Goal: Task Accomplishment & Management: Use online tool/utility

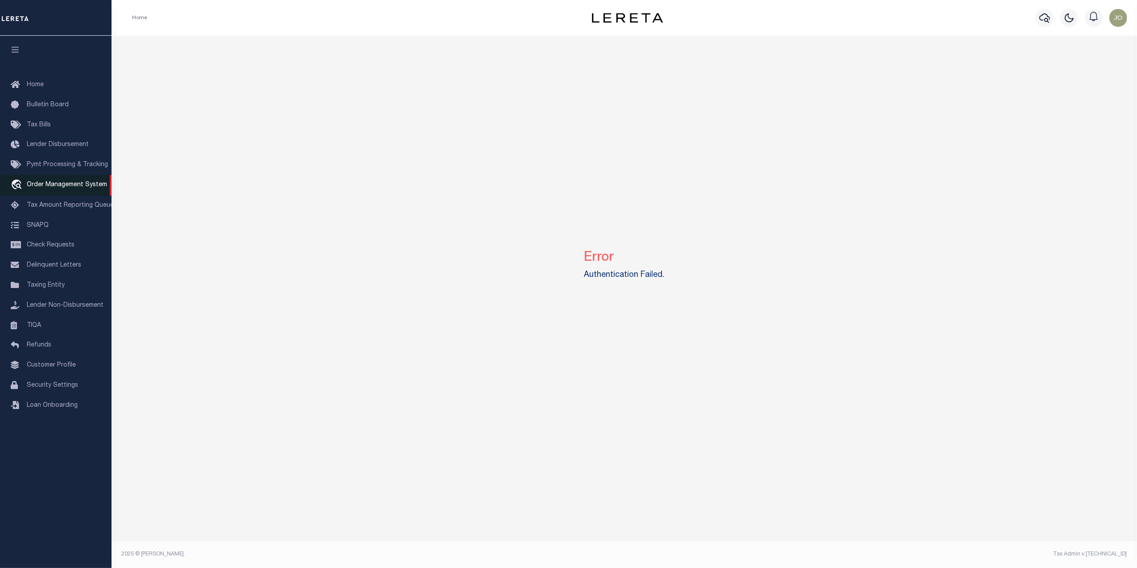
click at [62, 194] on link "travel_explore Order Management System" at bounding box center [56, 185] width 112 height 21
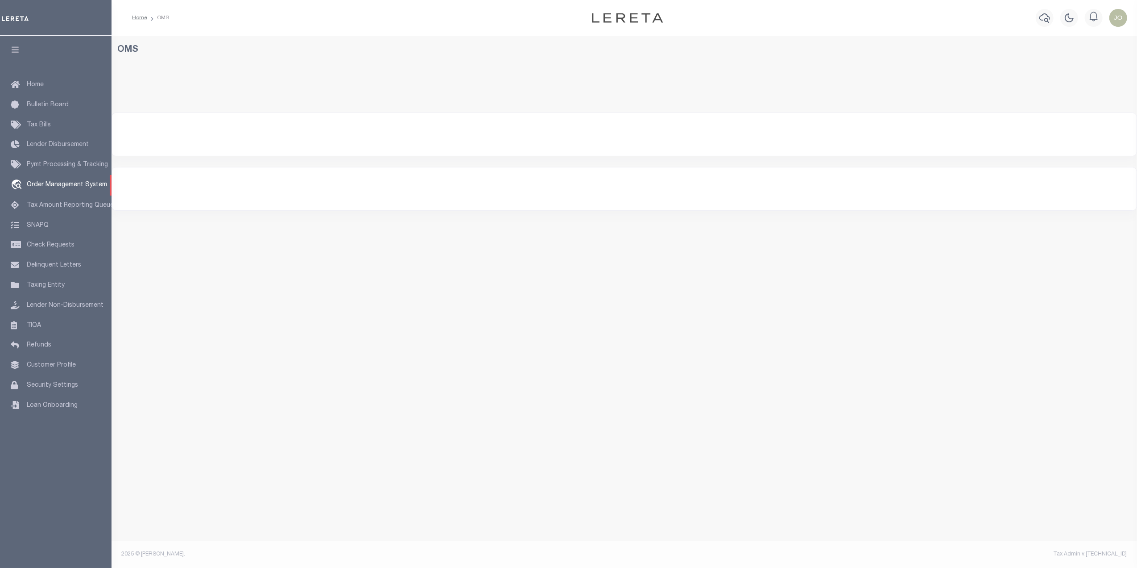
select select "200"
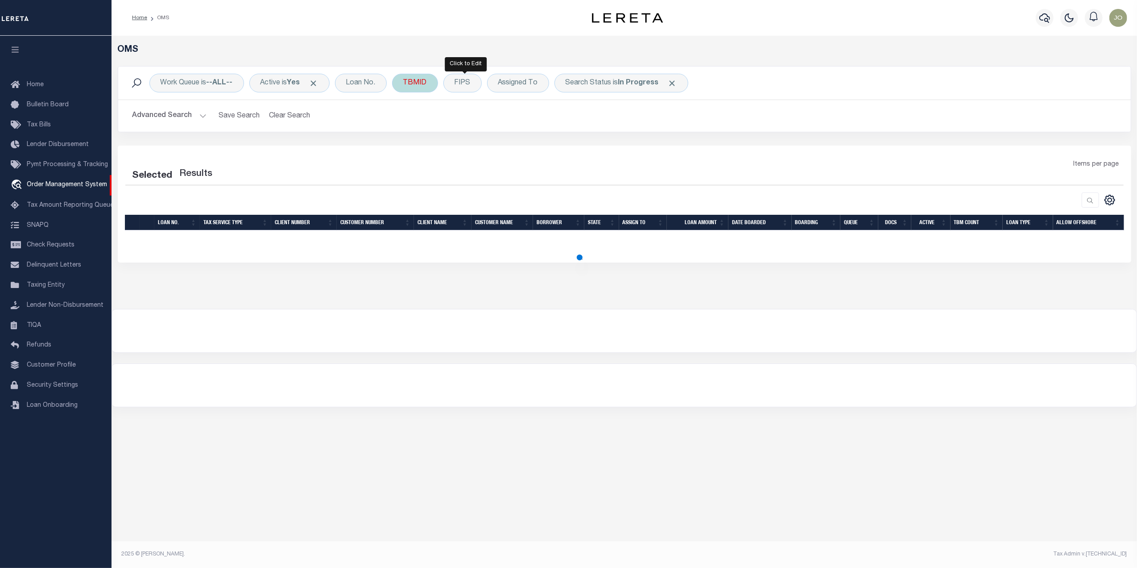
select select "200"
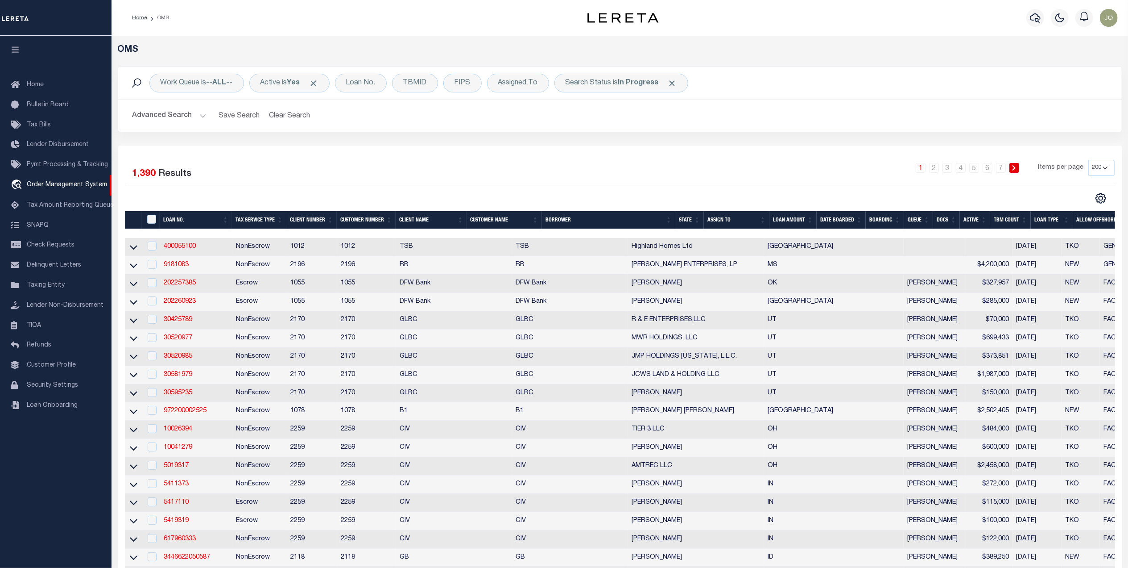
click at [163, 115] on button "Advanced Search" at bounding box center [170, 115] width 74 height 17
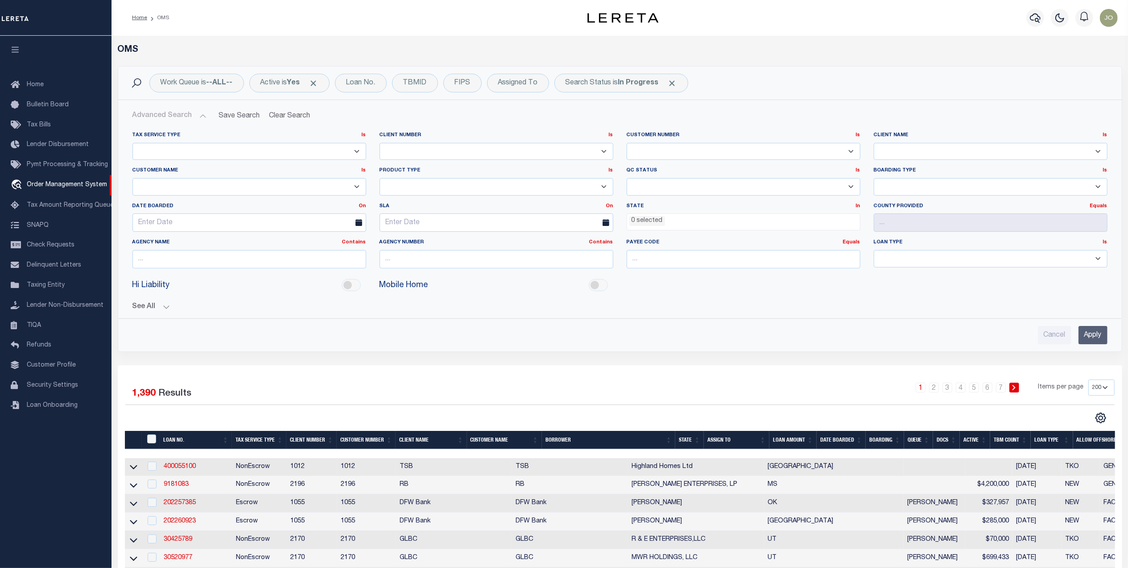
click at [916, 154] on select "AB ABL Accumatch - Refunds AF AFCU AFDLQBank AFDtrack ALB ALERUS FINANCIAL ALL …" at bounding box center [991, 151] width 234 height 17
select select "Automation company"
click at [874, 143] on select "AB ABL Accumatch - Refunds AF AFCU AFDLQBank AFDtrack ALB ALERUS FINANCIAL ALL …" at bounding box center [991, 151] width 234 height 17
click at [1094, 336] on input "Apply" at bounding box center [1093, 335] width 29 height 18
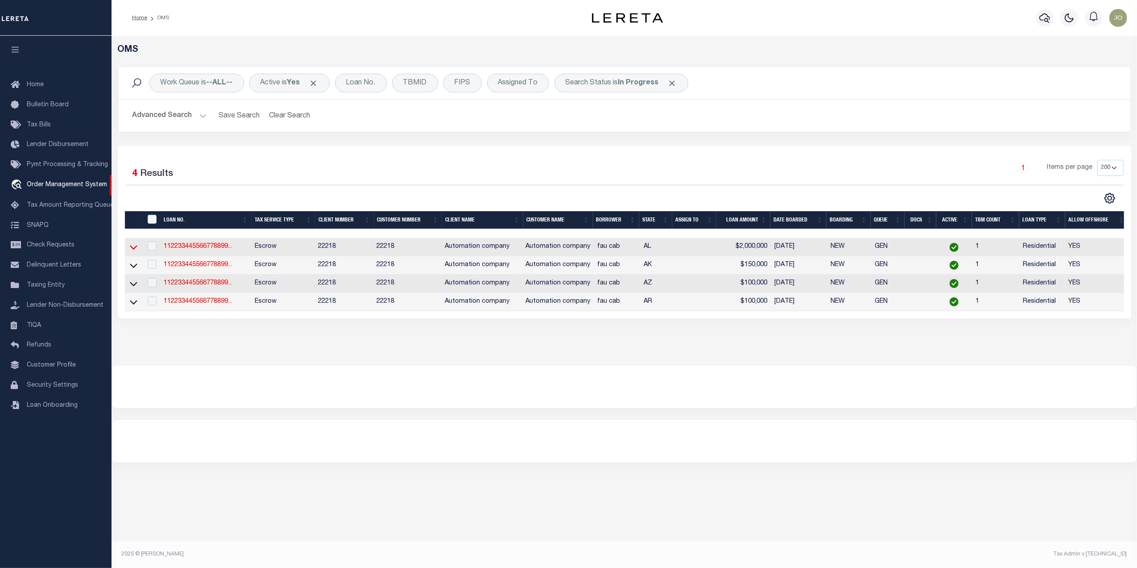
click at [130, 247] on icon at bounding box center [134, 246] width 8 height 9
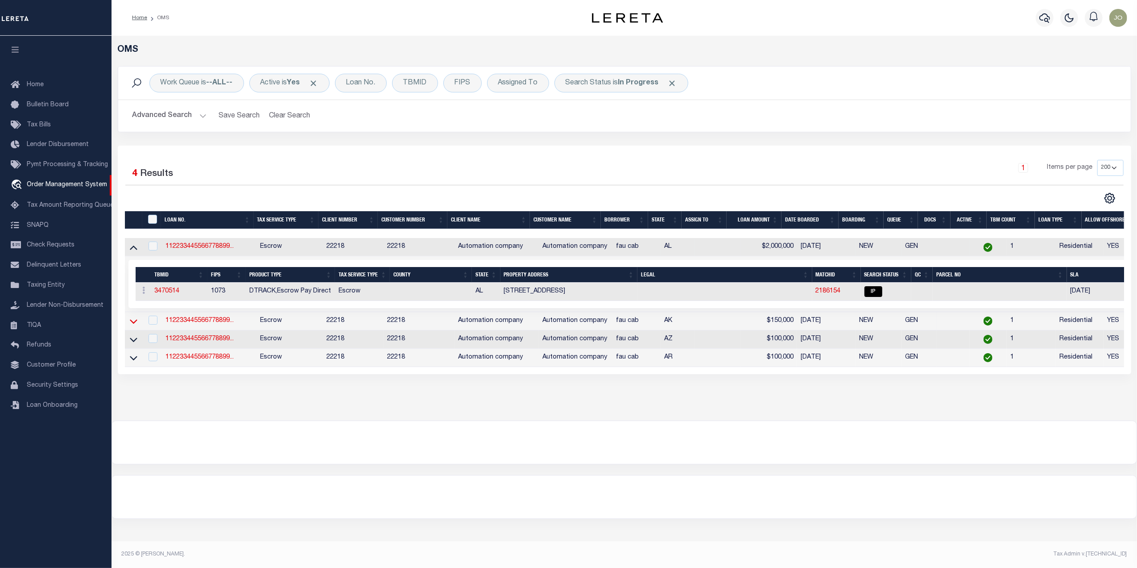
click at [133, 326] on icon at bounding box center [134, 320] width 8 height 9
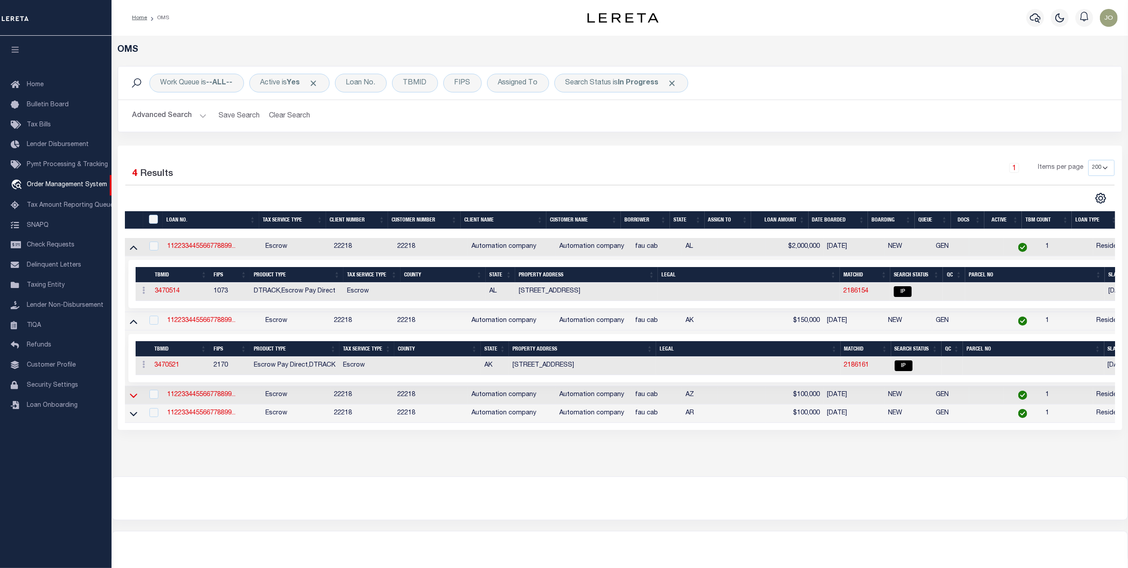
click at [136, 398] on icon at bounding box center [134, 395] width 8 height 4
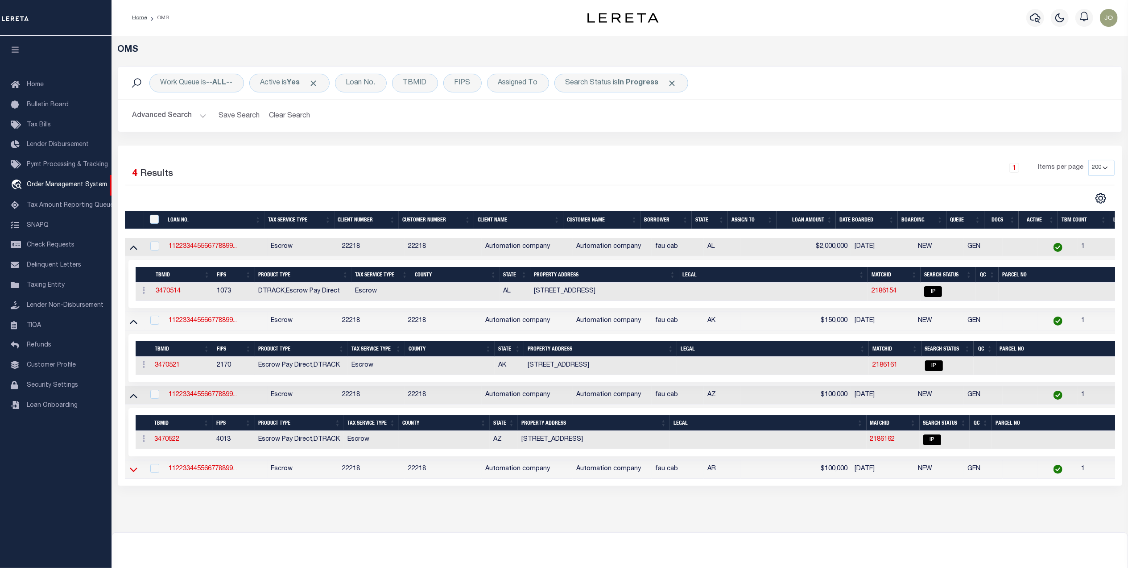
click at [136, 472] on icon at bounding box center [134, 469] width 8 height 4
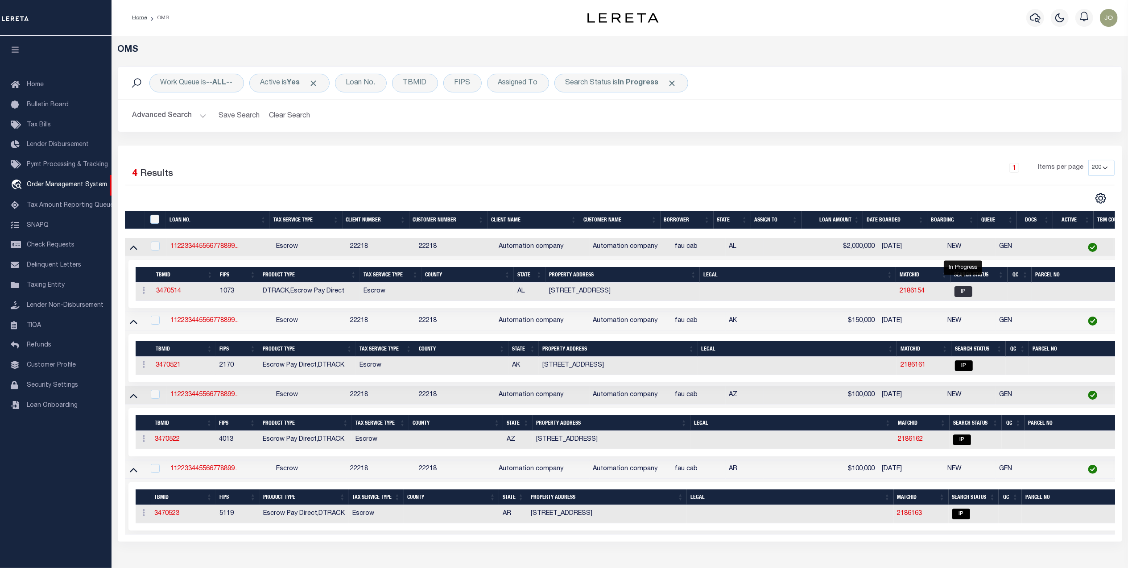
click at [968, 291] on span "IP" at bounding box center [964, 291] width 18 height 11
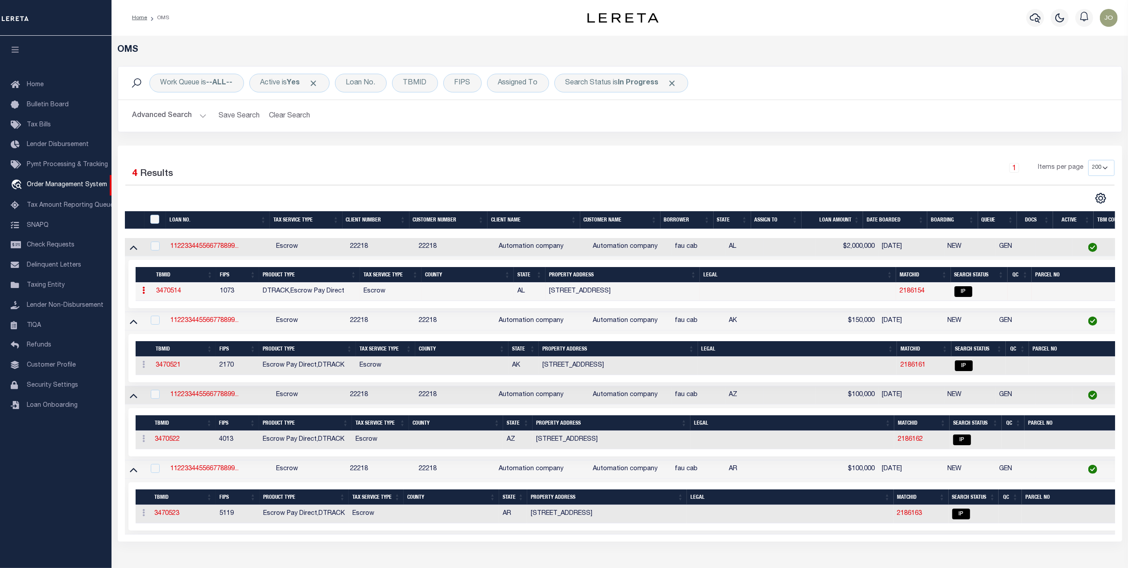
click at [917, 294] on link "2186154" at bounding box center [912, 291] width 25 height 6
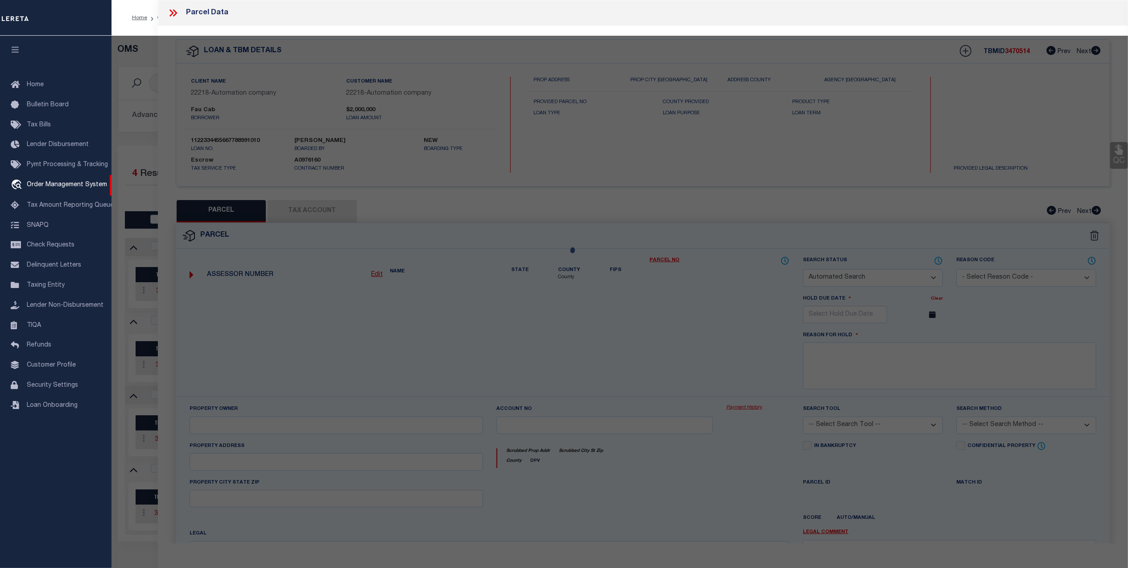
checkbox input "false"
select select "IP"
checkbox input "false"
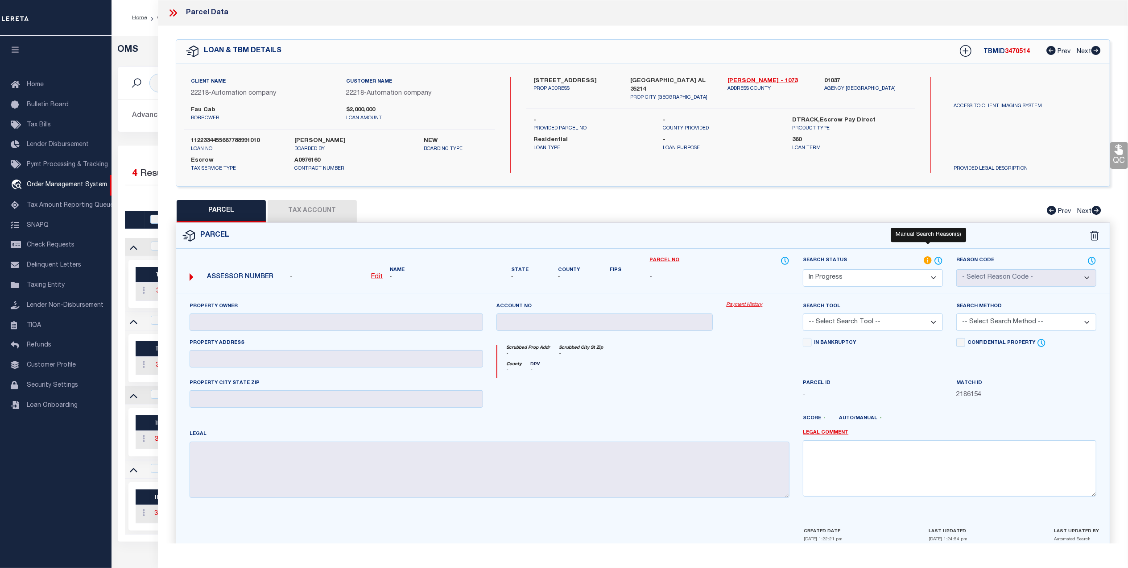
click at [926, 261] on icon at bounding box center [928, 260] width 8 height 8
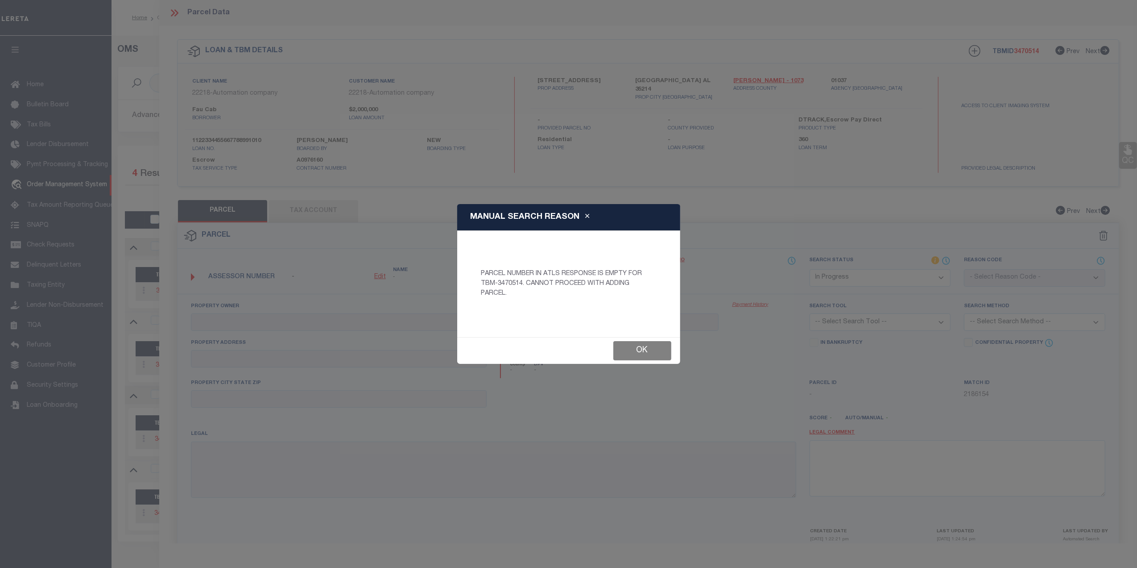
click at [645, 347] on button "Ok" at bounding box center [642, 350] width 58 height 19
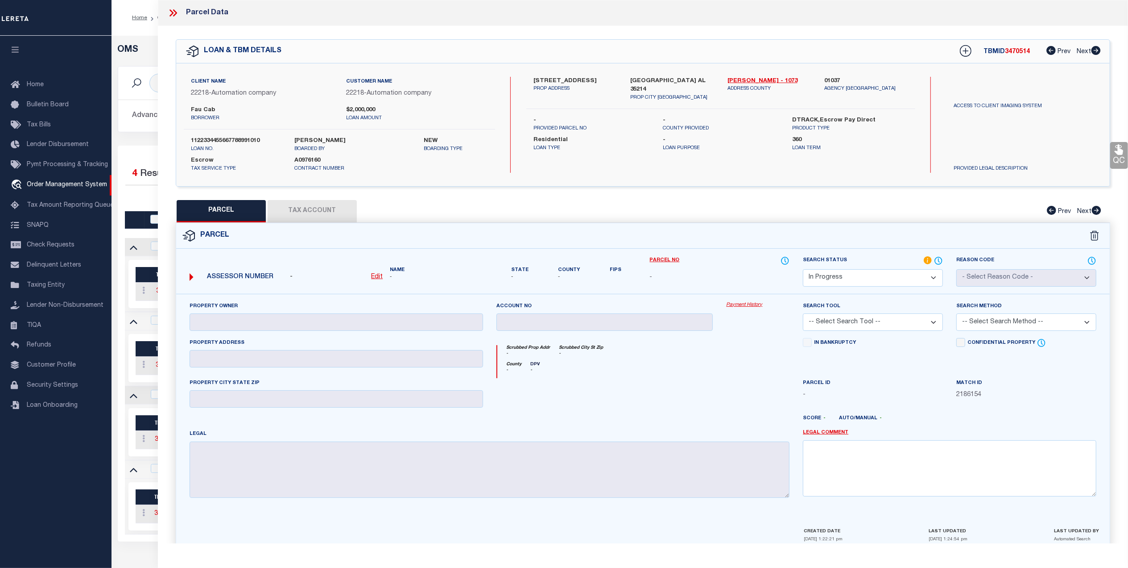
click at [621, 225] on div "Parcel" at bounding box center [643, 235] width 934 height 25
